Goal: Task Accomplishment & Management: Use online tool/utility

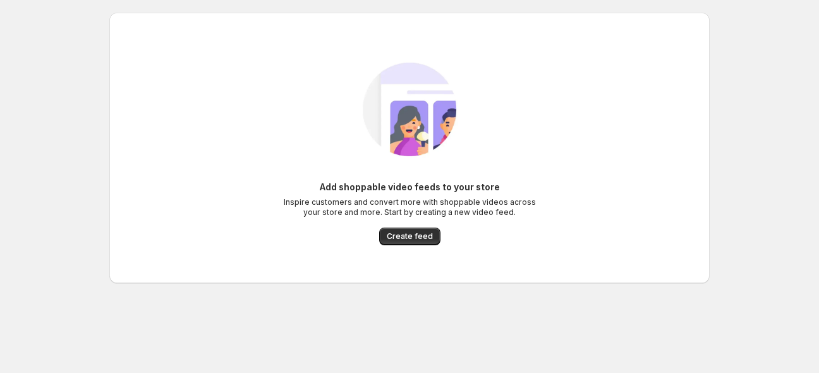
click at [411, 240] on span "Create feed" at bounding box center [410, 236] width 46 height 10
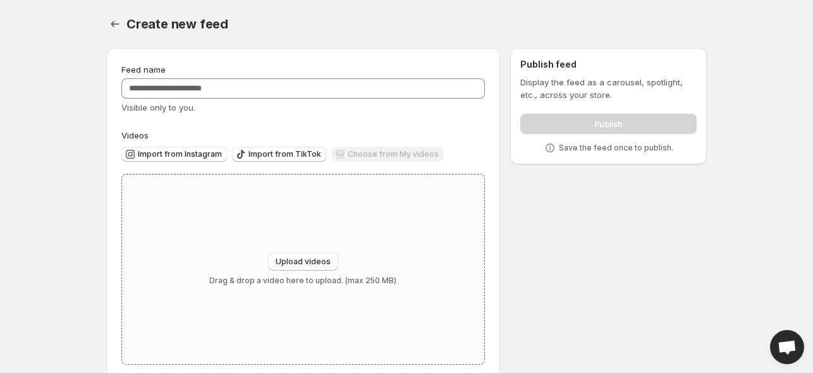
scroll to position [22, 0]
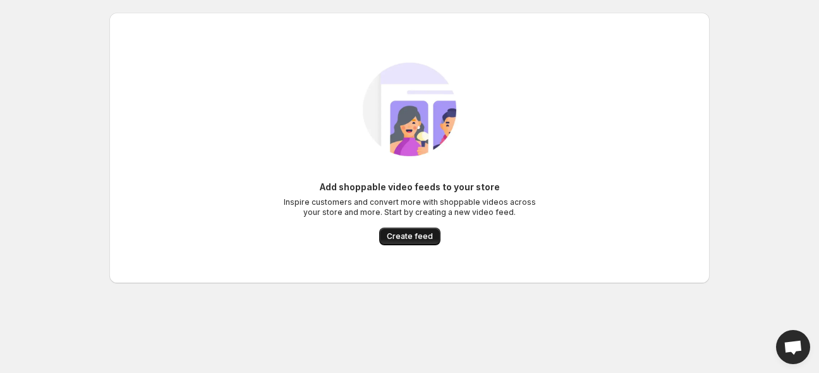
click at [396, 240] on span "Create feed" at bounding box center [410, 236] width 46 height 10
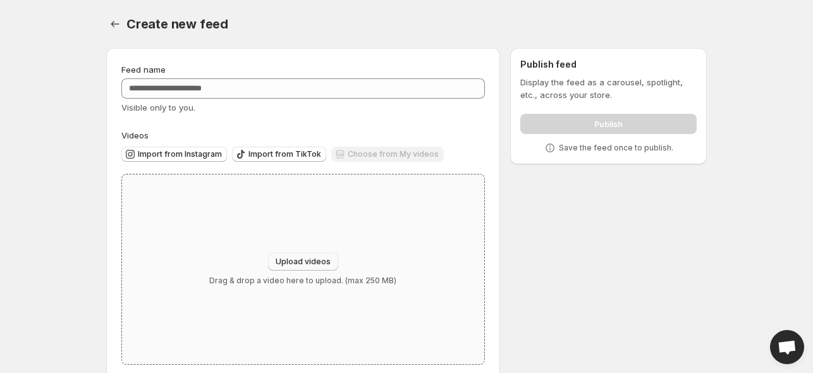
click at [280, 259] on span "Upload videos" at bounding box center [303, 262] width 55 height 10
type input "**********"
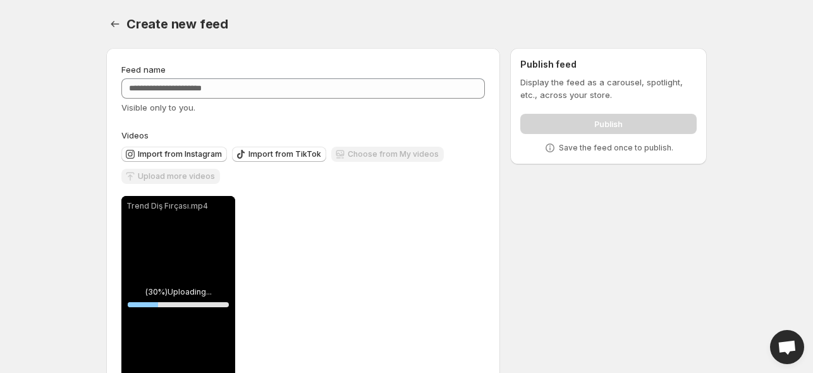
scroll to position [56, 0]
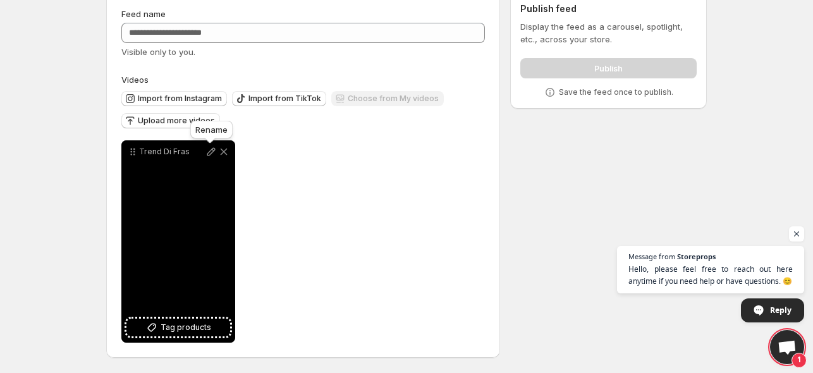
click at [214, 149] on icon at bounding box center [211, 152] width 8 height 8
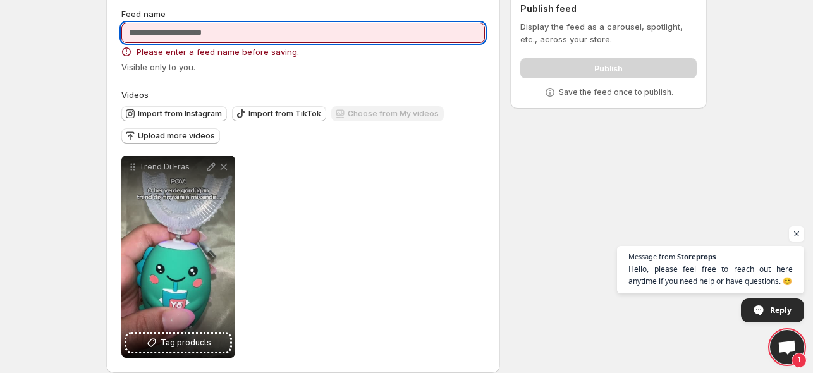
click at [297, 40] on input "Feed name" at bounding box center [303, 33] width 364 height 20
type input "**********"
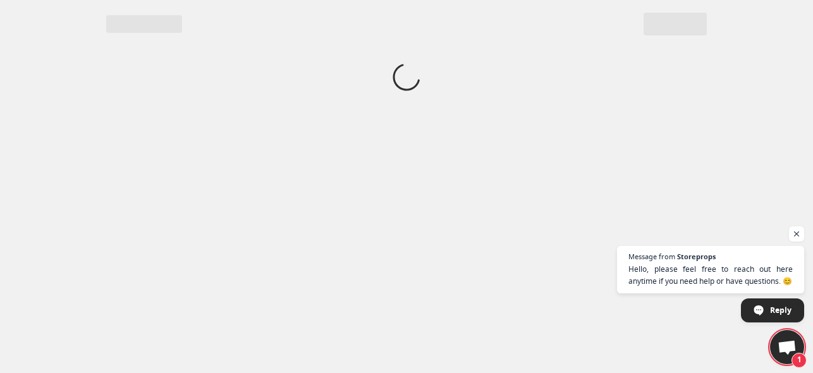
scroll to position [0, 0]
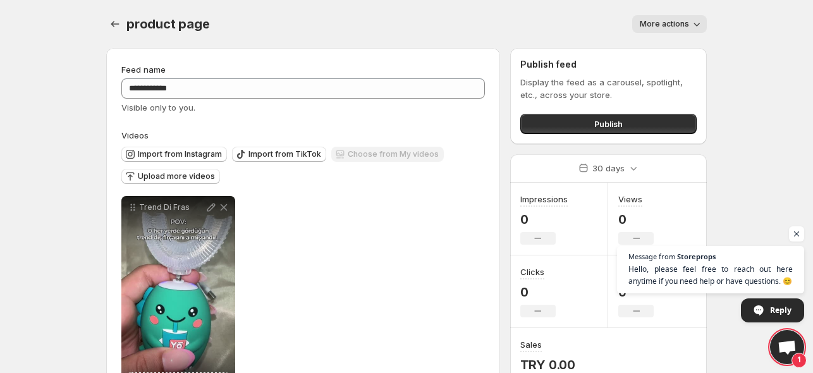
scroll to position [56, 0]
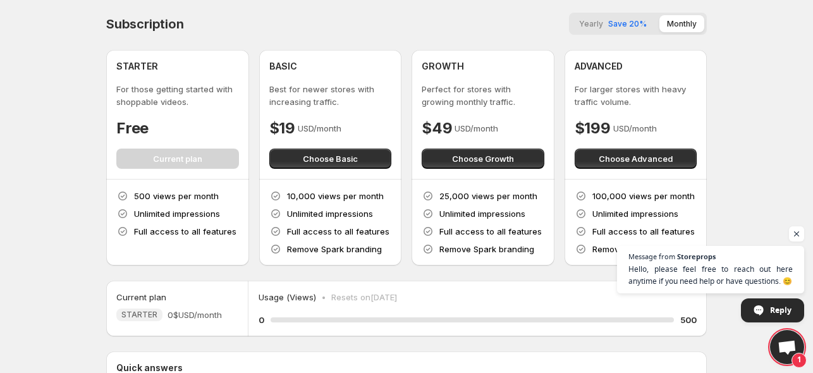
scroll to position [159, 0]
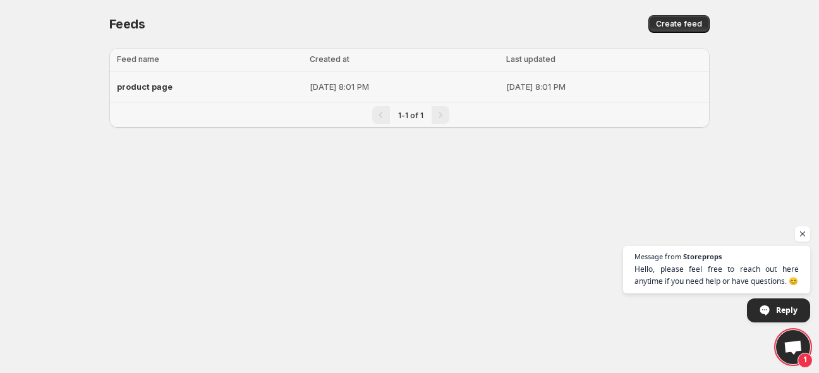
click at [116, 95] on td "product page" at bounding box center [207, 86] width 197 height 31
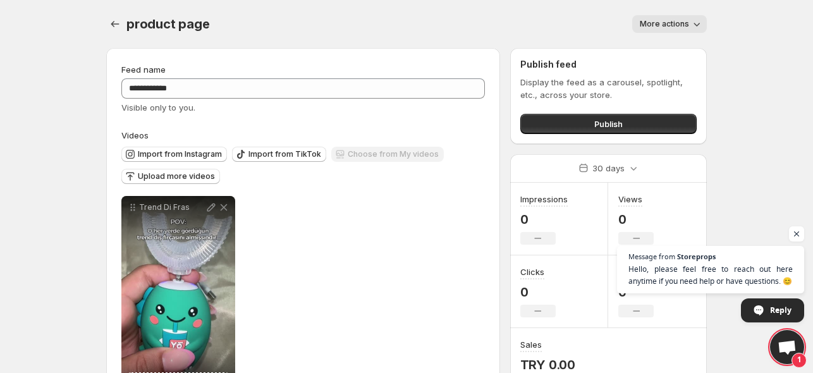
scroll to position [56, 0]
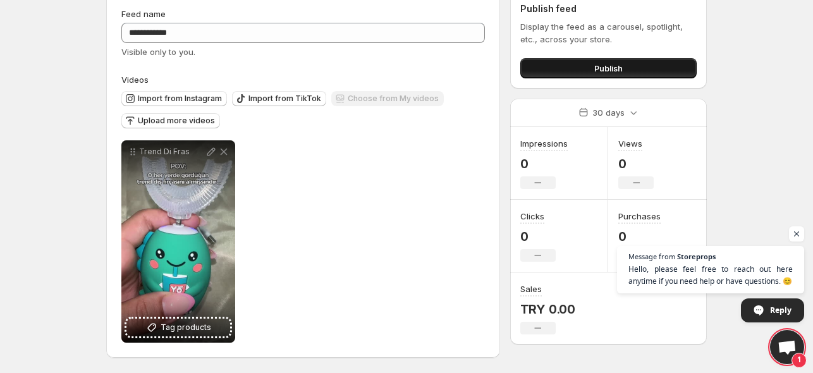
click at [644, 71] on button "Publish" at bounding box center [608, 68] width 176 height 20
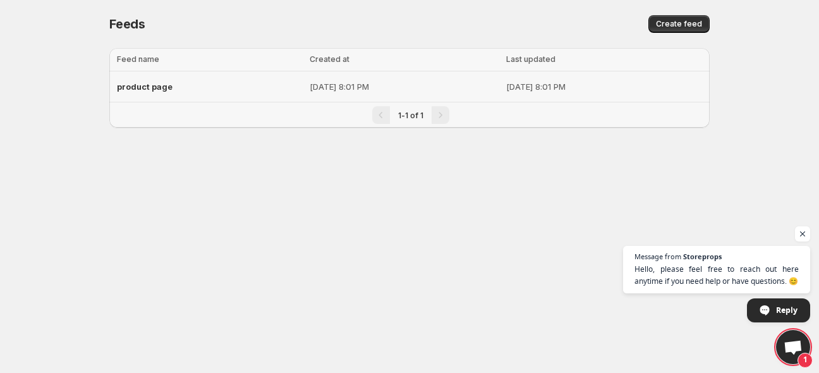
click at [149, 85] on span "product page" at bounding box center [145, 87] width 56 height 10
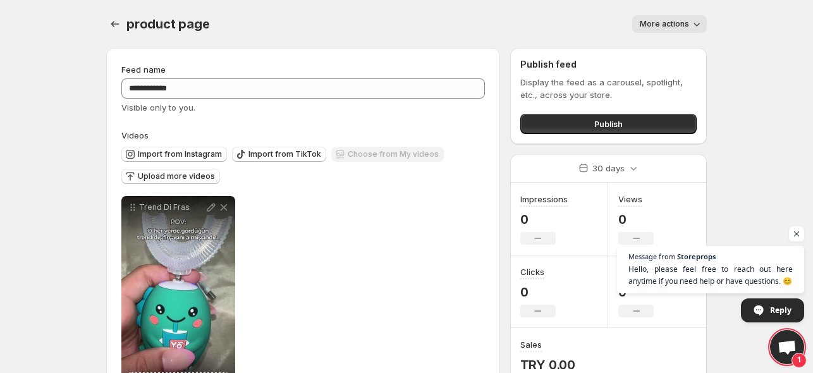
scroll to position [56, 0]
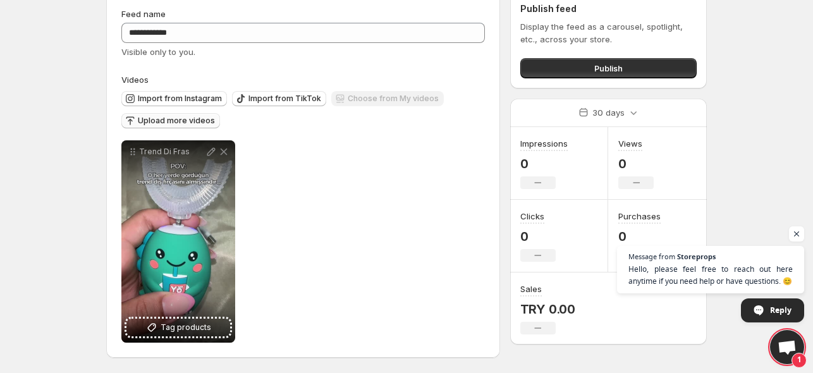
click at [200, 125] on span "Upload more videos" at bounding box center [176, 121] width 77 height 10
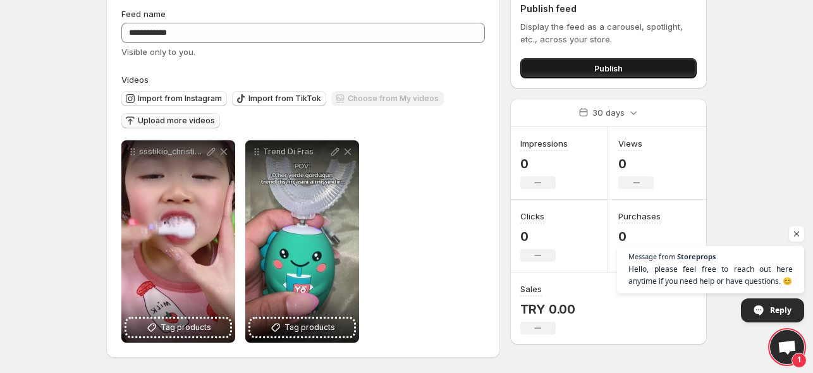
click at [598, 64] on span "Publish" at bounding box center [608, 68] width 28 height 13
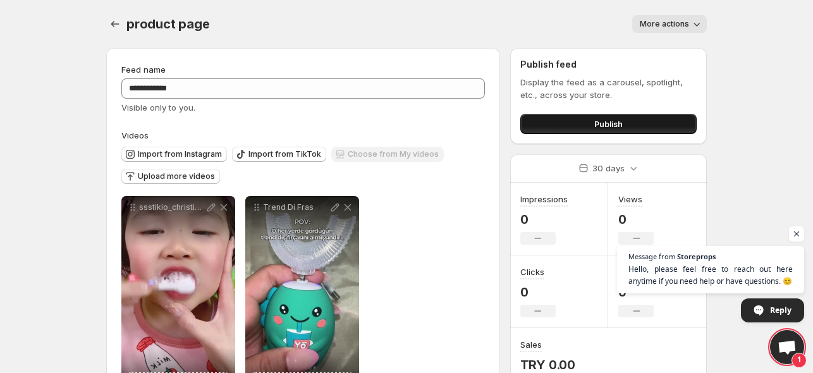
click at [623, 126] on button "Publish" at bounding box center [608, 124] width 176 height 20
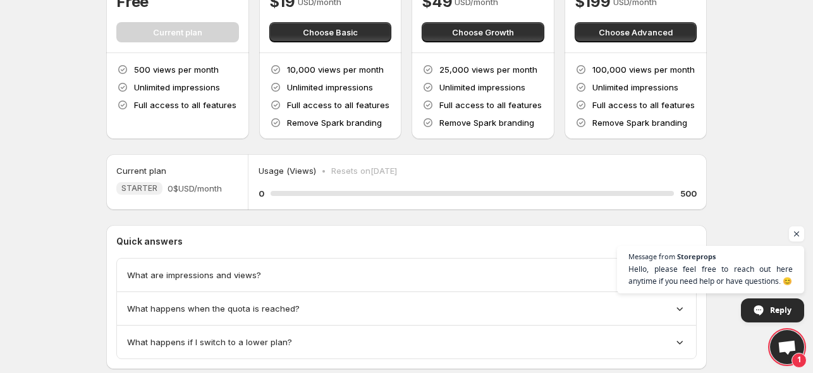
scroll to position [159, 0]
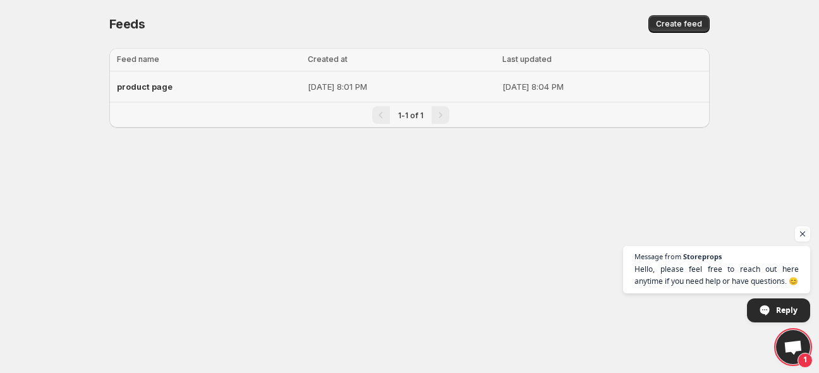
click at [168, 82] on span "product page" at bounding box center [145, 87] width 56 height 10
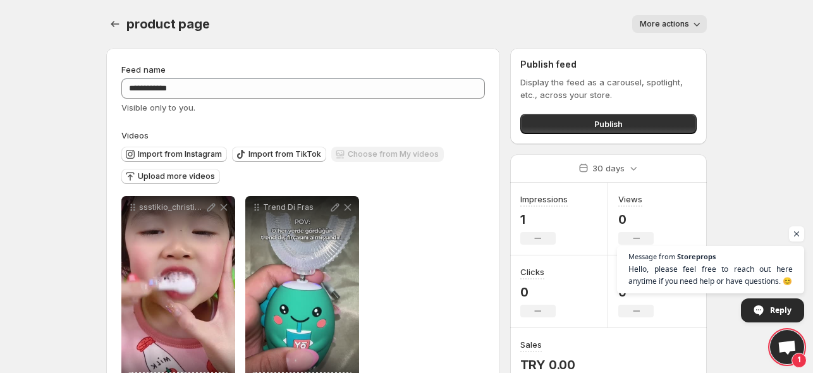
click at [671, 27] on span "More actions" at bounding box center [664, 24] width 49 height 10
click at [744, 92] on body "**********" at bounding box center [406, 186] width 813 height 373
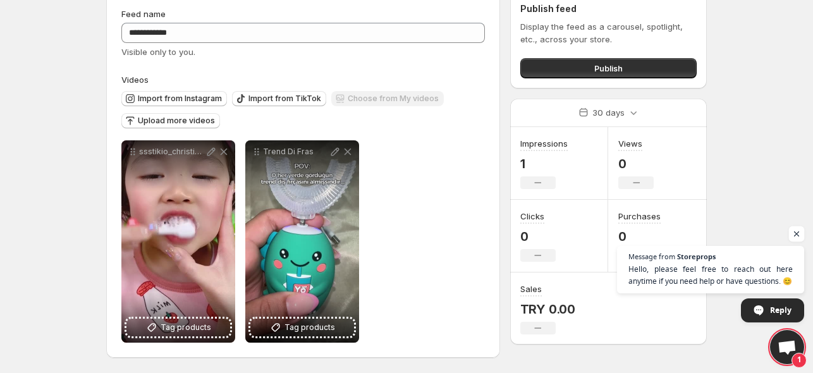
click at [792, 234] on span "Open chat" at bounding box center [797, 234] width 16 height 16
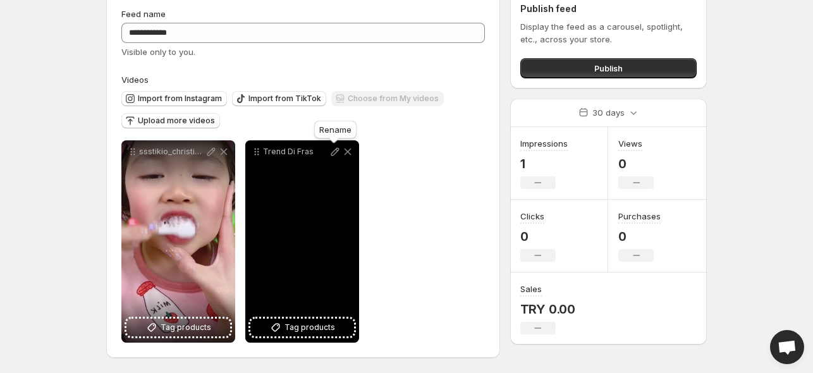
click at [336, 152] on icon at bounding box center [335, 151] width 13 height 13
